Goal: Check status: Check status

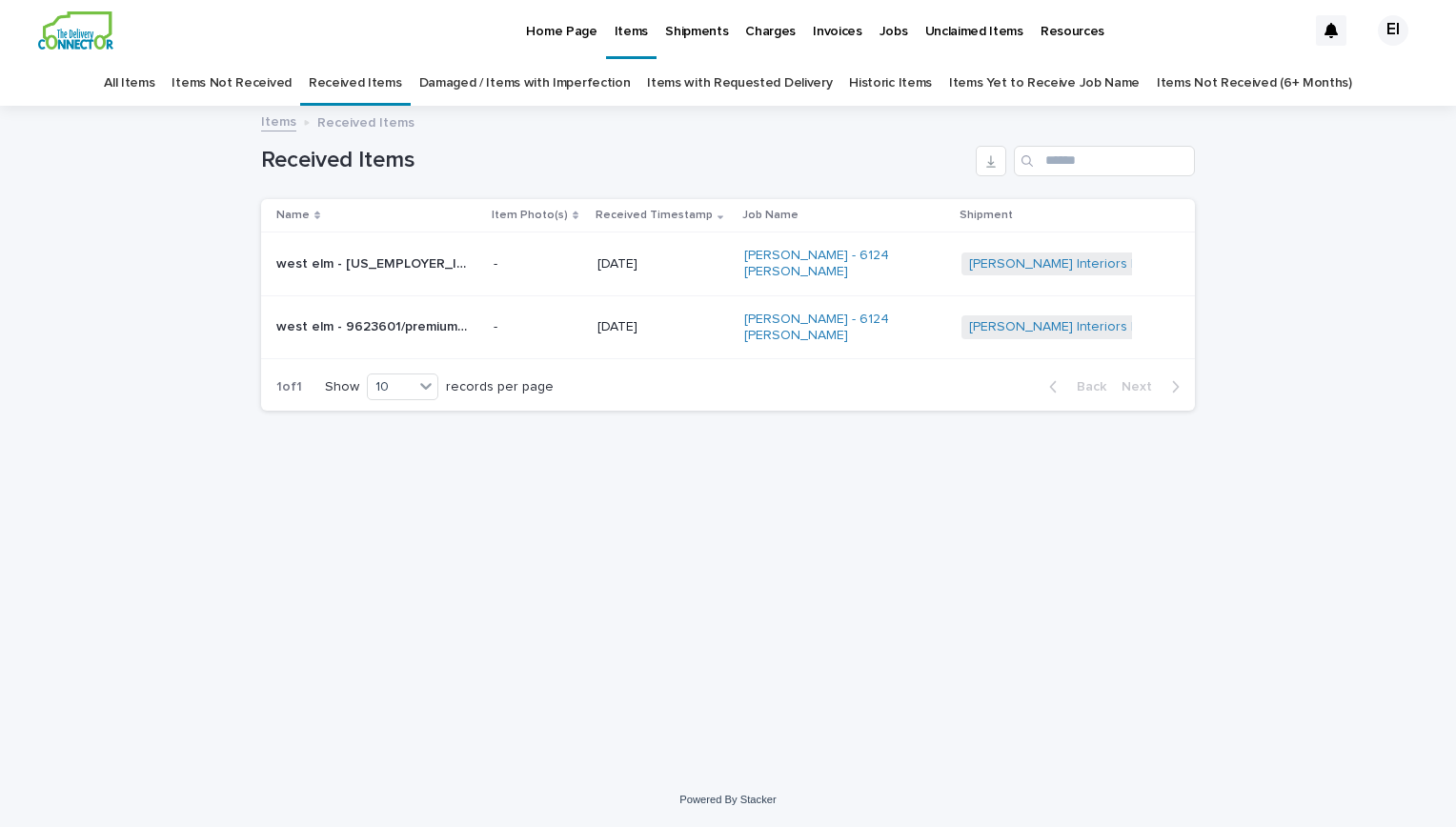
click at [410, 255] on p "west elm - [US_EMPLOYER_IDENTIFICATION_NUMBER]/[PERSON_NAME] rug | 74017" at bounding box center [373, 262] width 194 height 20
click at [358, 316] on p "west elm - 9623601/premium rug pad 9x12 | 74018" at bounding box center [373, 326] width 194 height 20
